Goal: Task Accomplishment & Management: Use online tool/utility

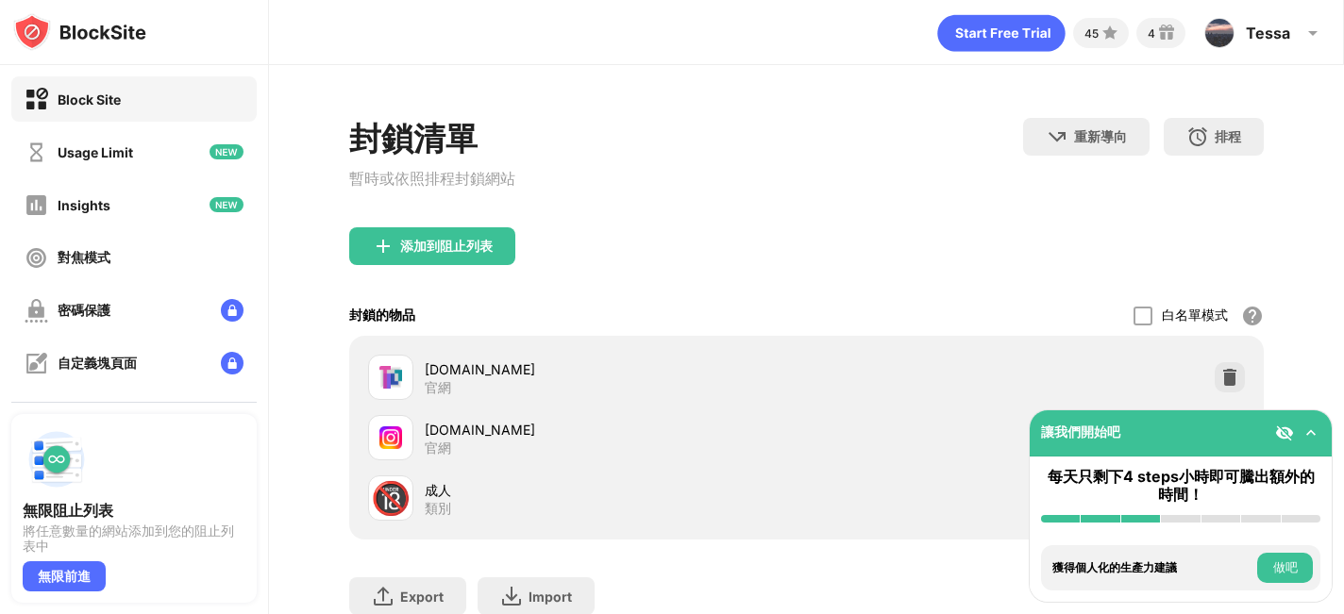
scroll to position [128, 0]
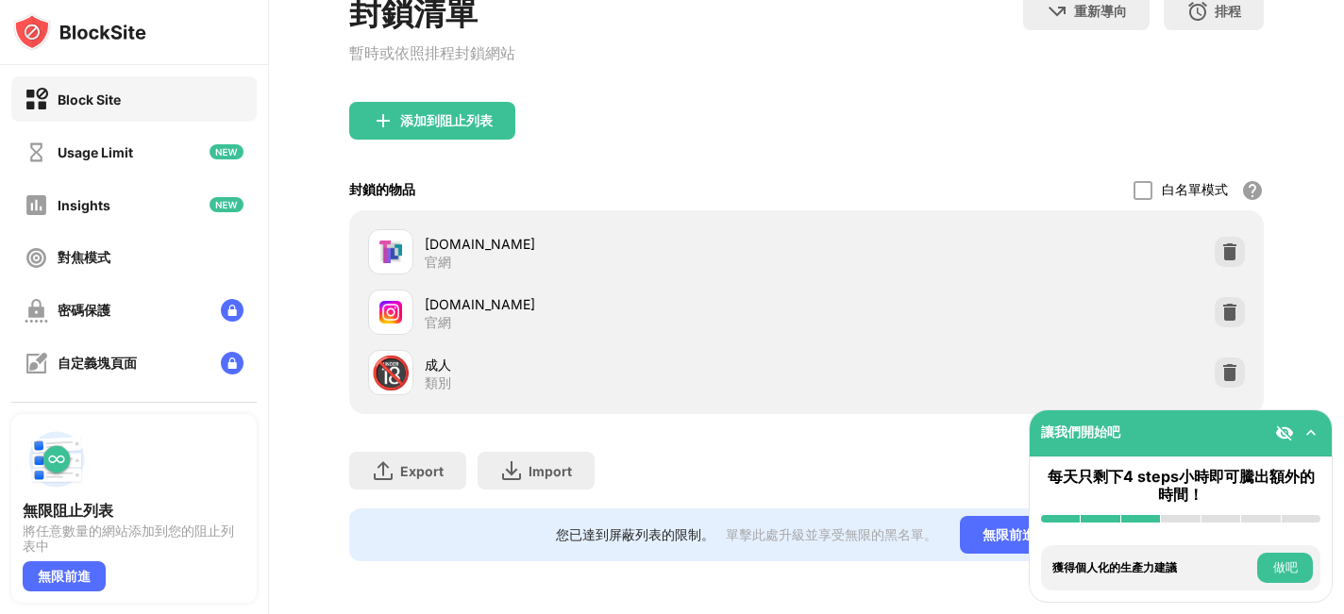
click at [1245, 257] on div "[DOMAIN_NAME] 官網" at bounding box center [805, 252] width 891 height 60
click at [1237, 259] on img at bounding box center [1229, 252] width 19 height 19
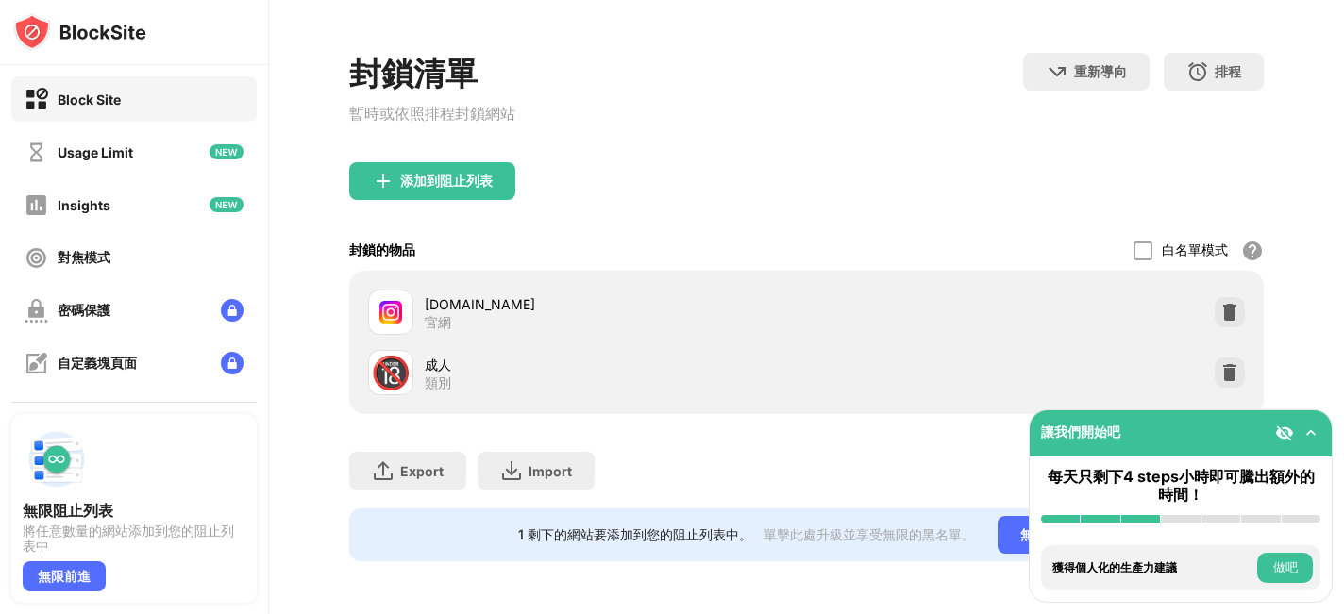
click at [462, 150] on div "封鎖清單 暫時或依照排程封鎖網站" at bounding box center [432, 107] width 166 height 109
click at [452, 174] on div "添加到阻止列表" at bounding box center [446, 181] width 92 height 15
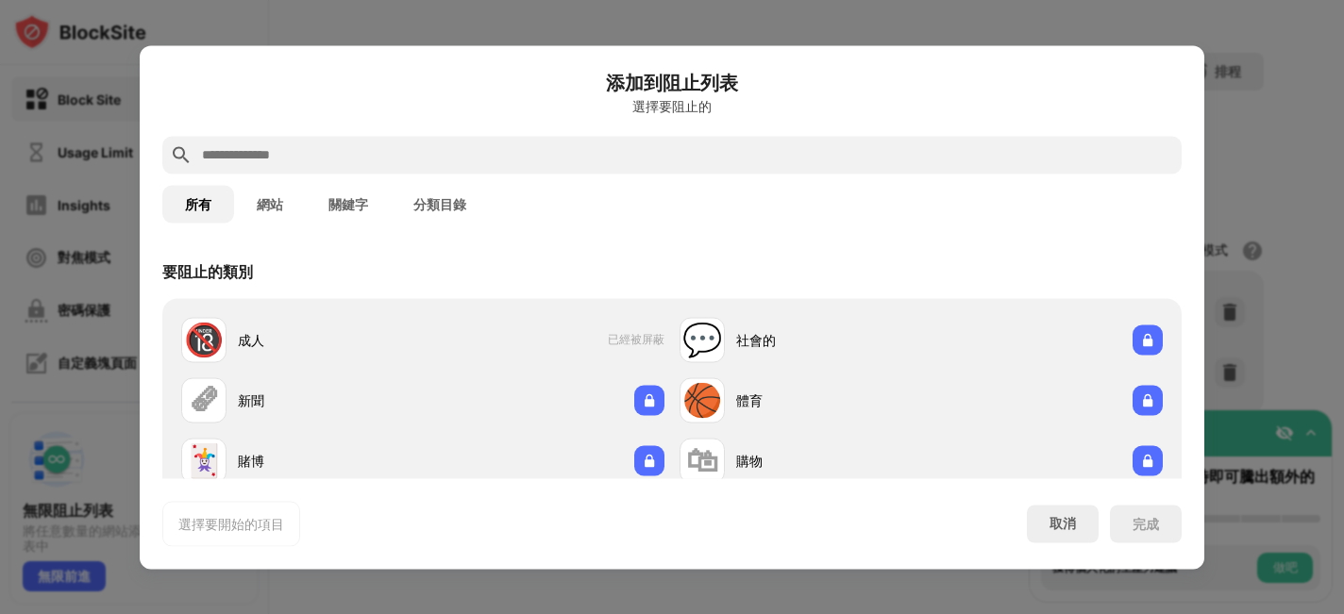
click at [438, 164] on input "text" at bounding box center [687, 154] width 974 height 23
paste input "**********"
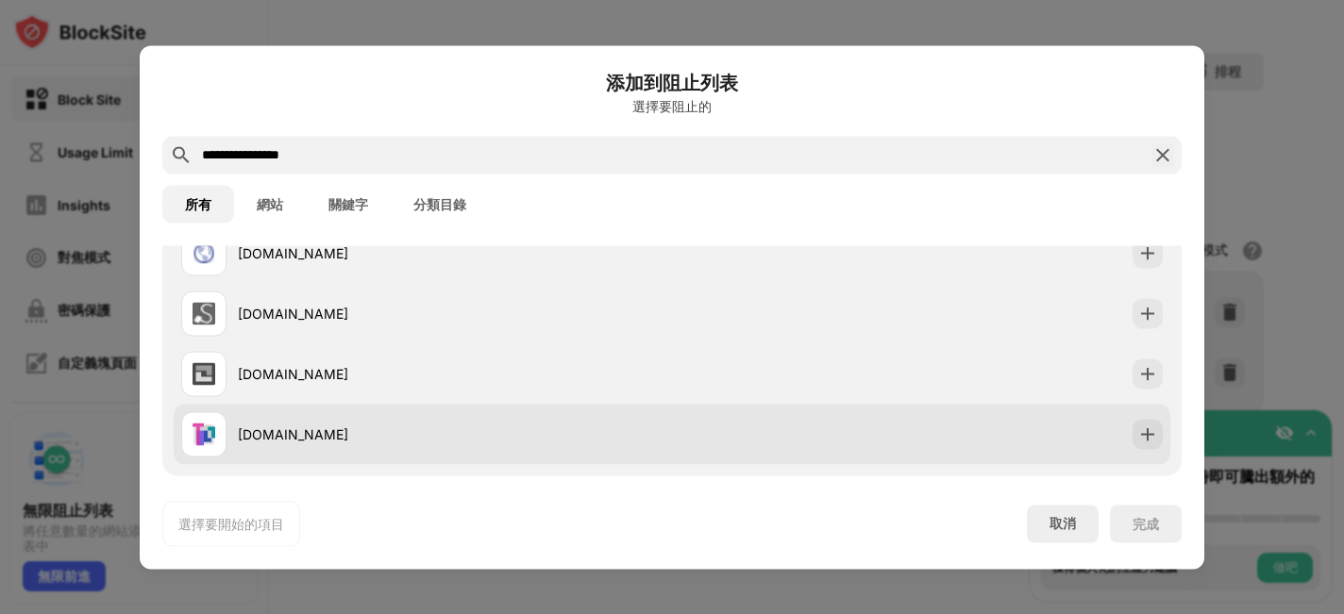
scroll to position [103, 0]
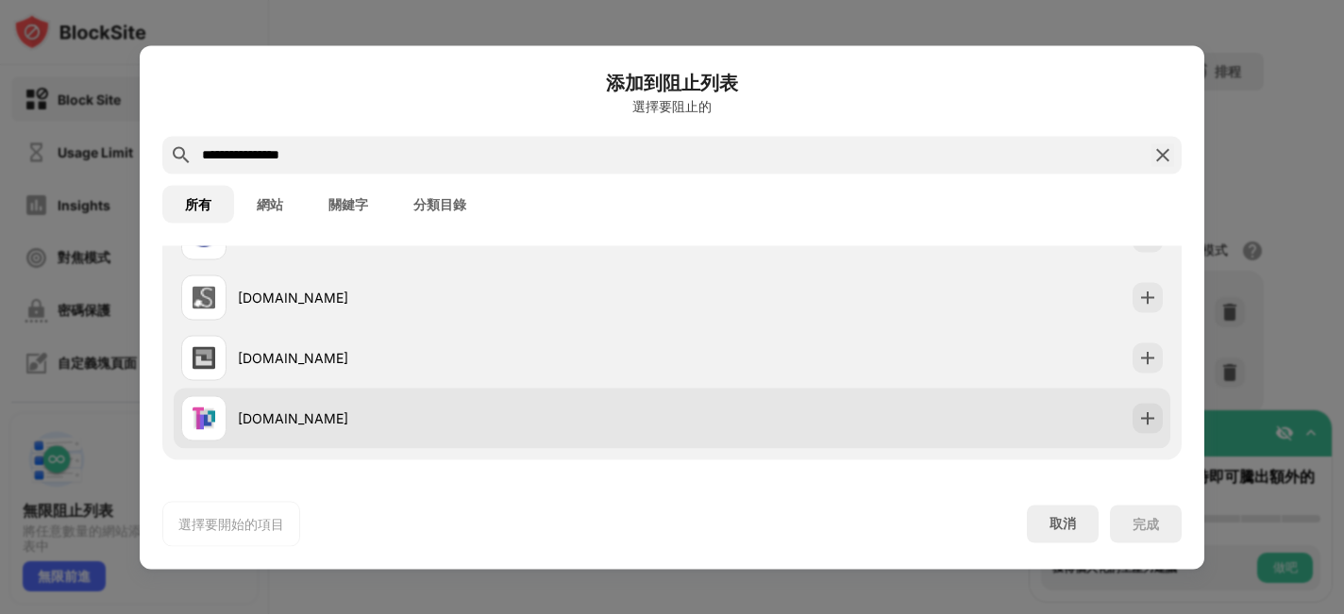
type input "**********"
click at [452, 433] on div "[DOMAIN_NAME]" at bounding box center [426, 417] width 491 height 45
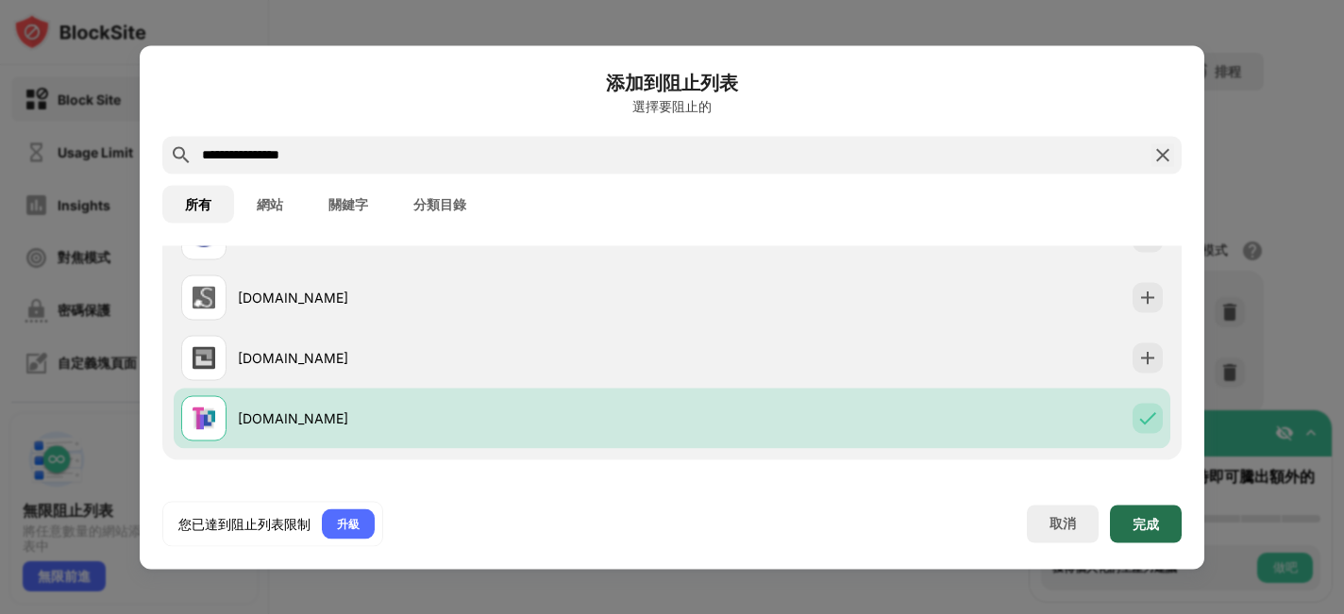
click at [1158, 536] on div "完成" at bounding box center [1146, 524] width 72 height 38
